Goal: Information Seeking & Learning: Find specific fact

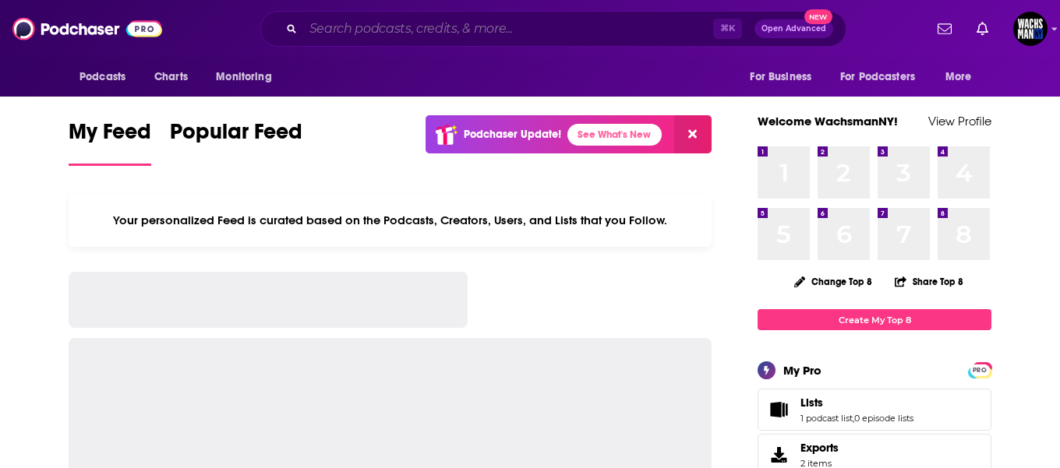
click at [341, 34] on input "Search podcasts, credits, & more..." at bounding box center [508, 28] width 410 height 25
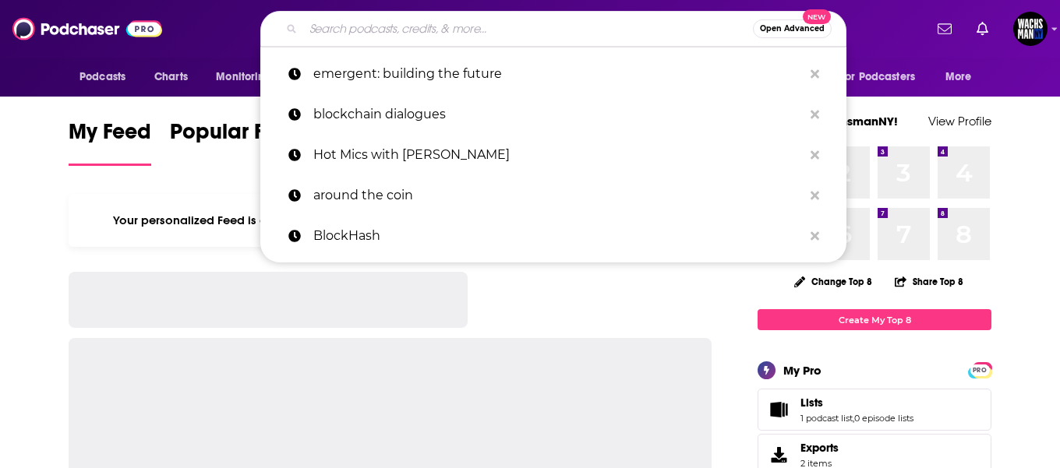
paste input "[PERSON_NAME]"
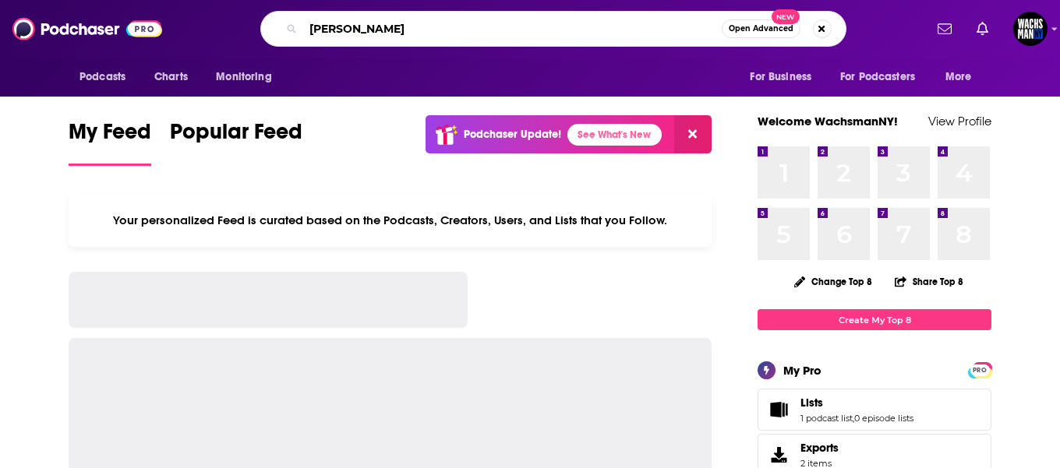
type input "[PERSON_NAME]"
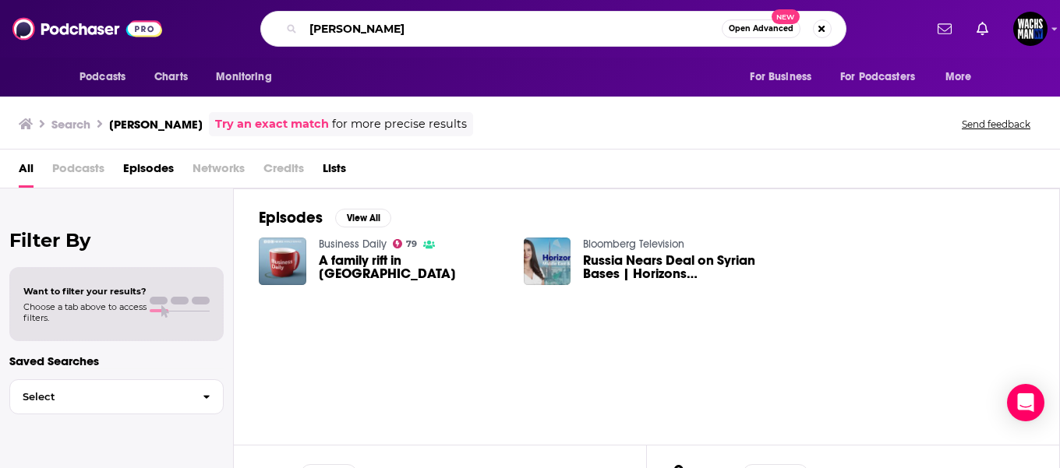
click at [447, 35] on input "[PERSON_NAME]" at bounding box center [512, 28] width 419 height 25
